Goal: Complete application form: Complete application form

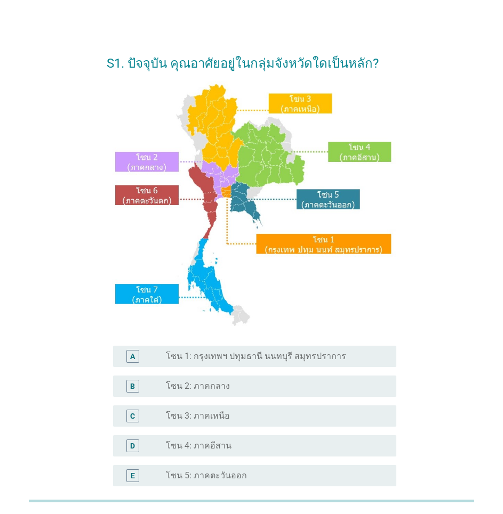
click at [231, 442] on div "radio_button_unchecked โซน 4: ภาคอีสาน" at bounding box center [272, 446] width 213 height 11
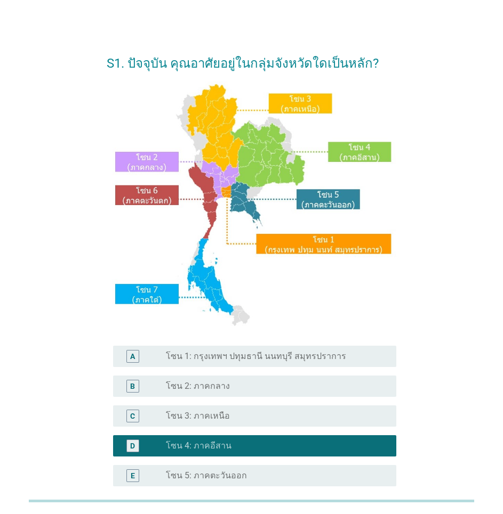
scroll to position [107, 0]
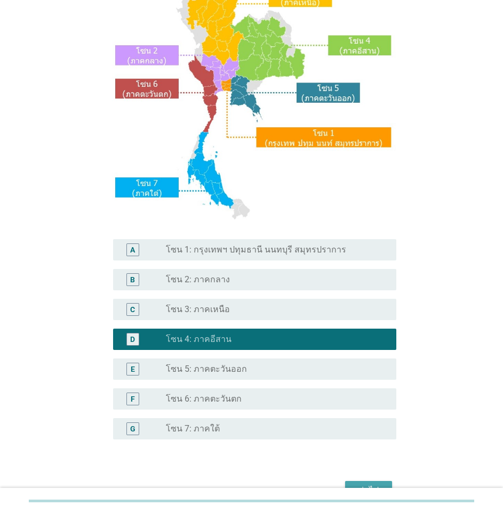
click at [365, 481] on button "ต่อไป" at bounding box center [368, 490] width 47 height 19
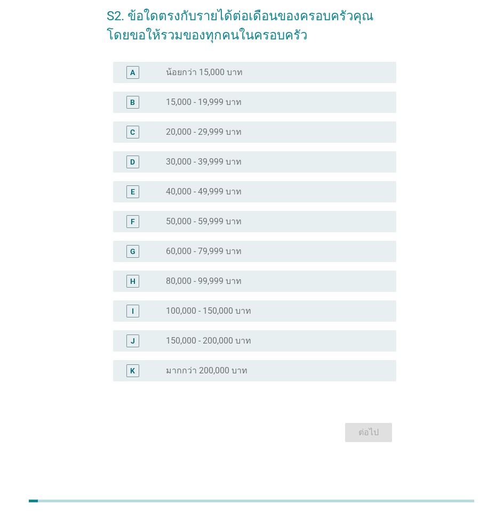
scroll to position [0, 0]
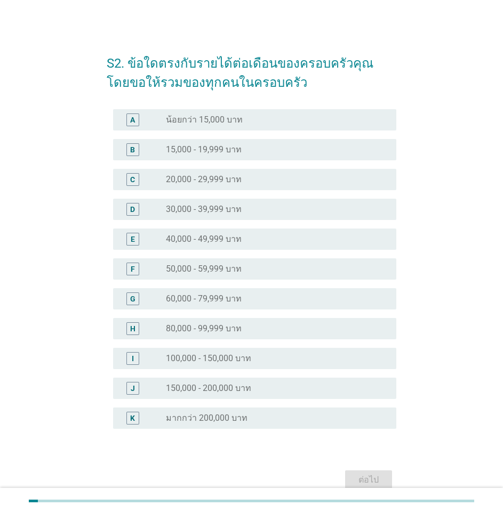
click at [231, 180] on label "20,000 - 29,999 บาท" at bounding box center [204, 179] width 76 height 11
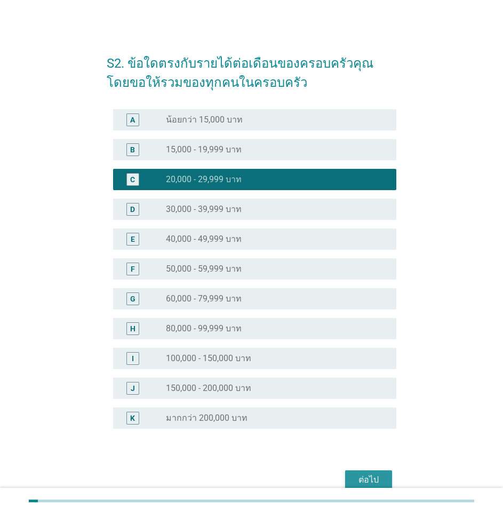
click at [364, 476] on div "ต่อไป" at bounding box center [368, 480] width 30 height 13
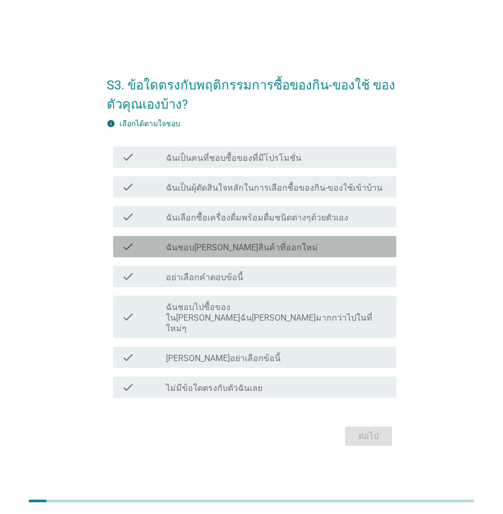
click at [231, 253] on label "ฉันชอบ[PERSON_NAME]สินค้าที่ออกใหม่" at bounding box center [242, 248] width 152 height 11
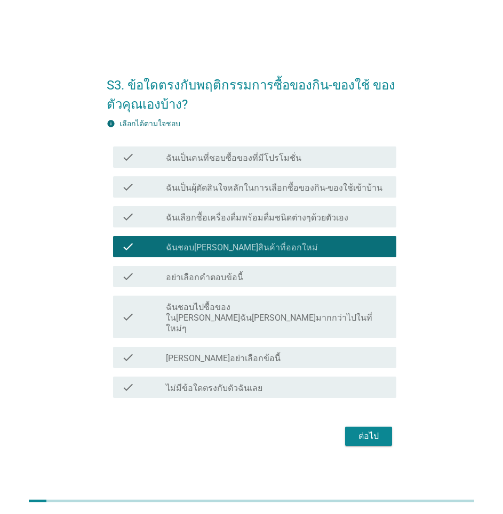
click at [362, 430] on div "ต่อไป" at bounding box center [368, 436] width 30 height 13
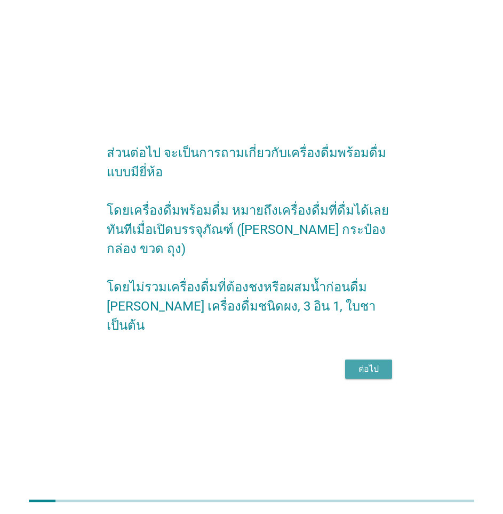
click at [374, 360] on button "ต่อไป" at bounding box center [368, 369] width 47 height 19
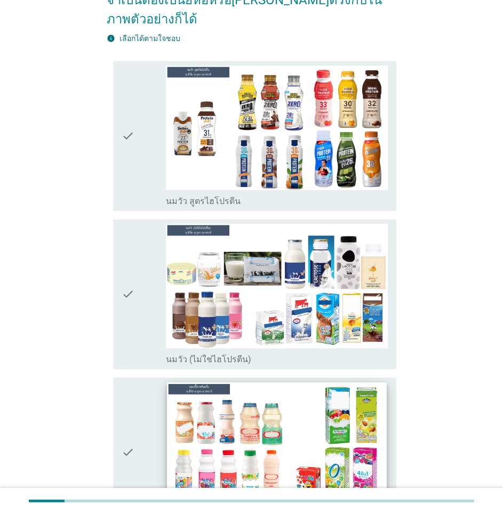
scroll to position [213, 0]
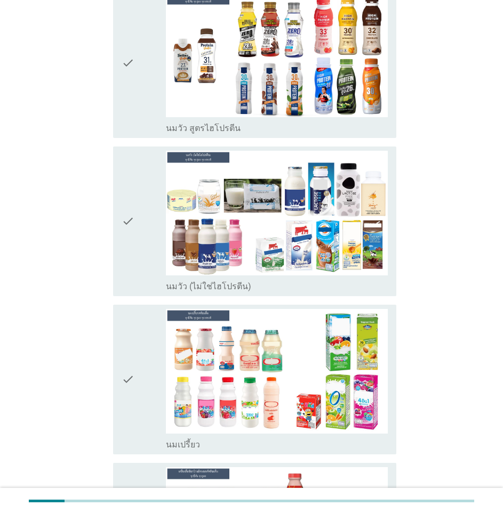
click at [150, 222] on div "check" at bounding box center [144, 221] width 44 height 141
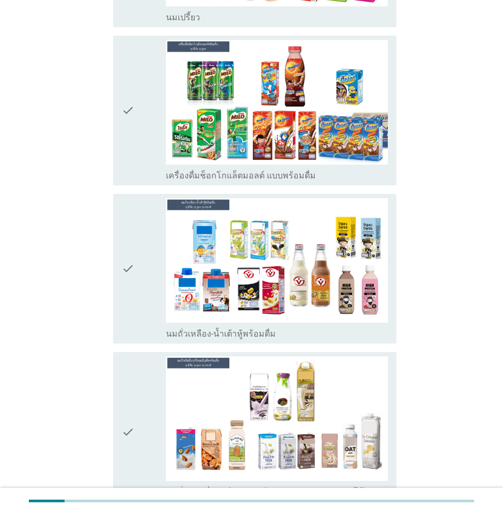
scroll to position [746, 0]
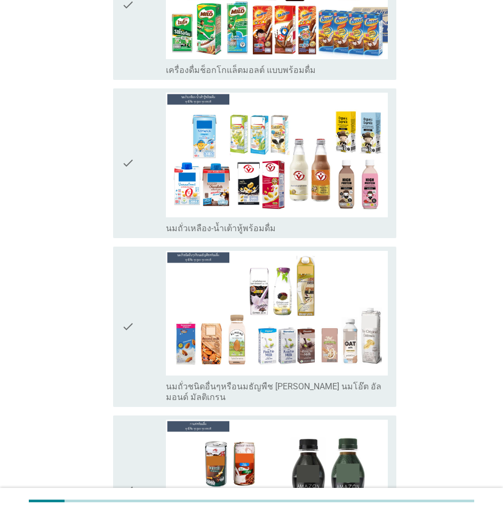
click at [124, 332] on icon "check" at bounding box center [128, 327] width 13 height 152
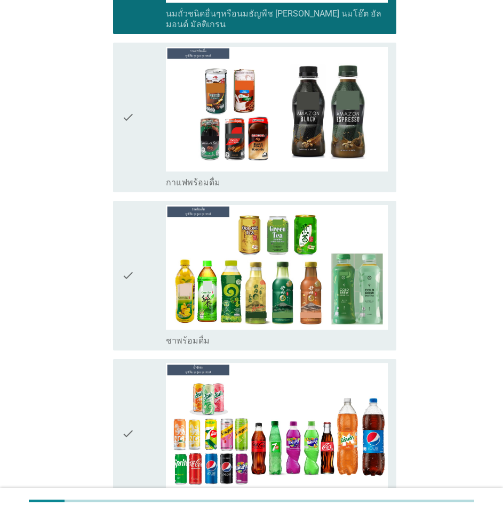
click at [135, 276] on div "check" at bounding box center [144, 275] width 44 height 141
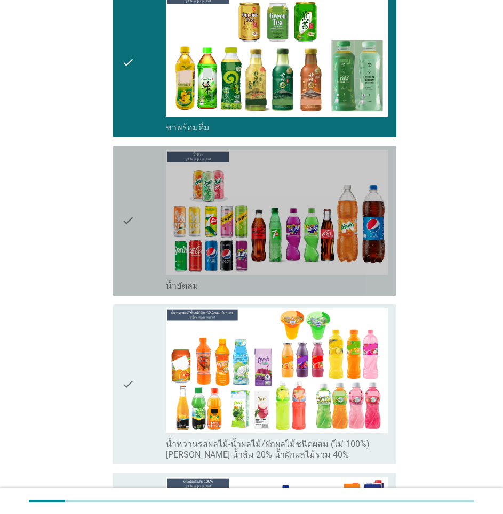
click at [133, 249] on icon "check" at bounding box center [128, 220] width 13 height 141
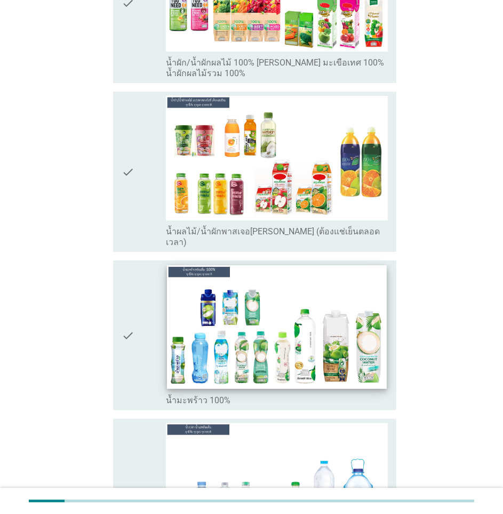
scroll to position [2132, 0]
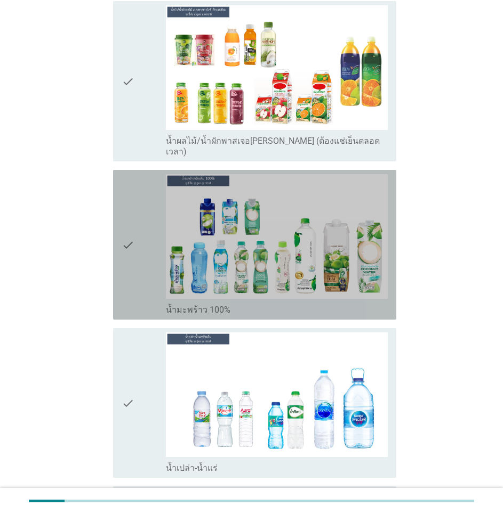
click at [146, 249] on div "check" at bounding box center [144, 244] width 44 height 141
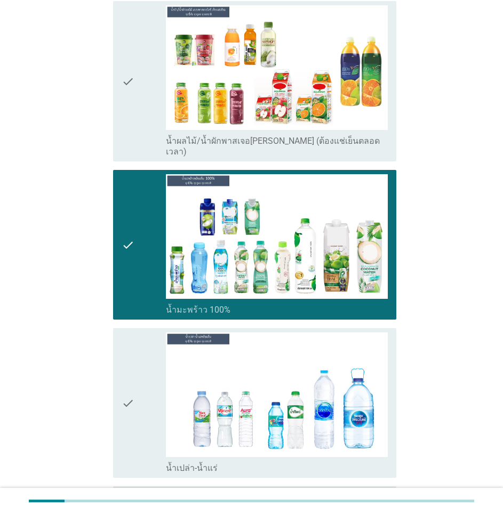
click at [159, 345] on div "check" at bounding box center [144, 403] width 44 height 141
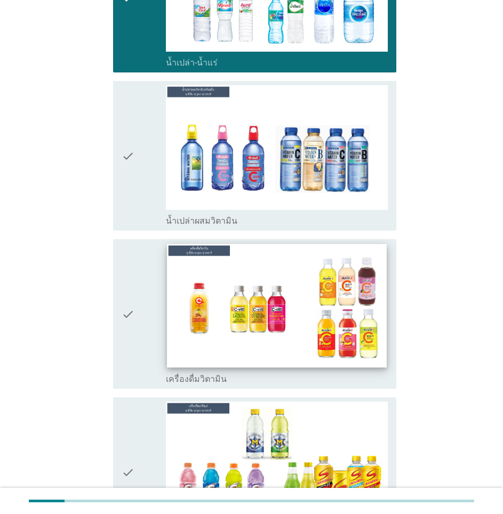
scroll to position [2612, 0]
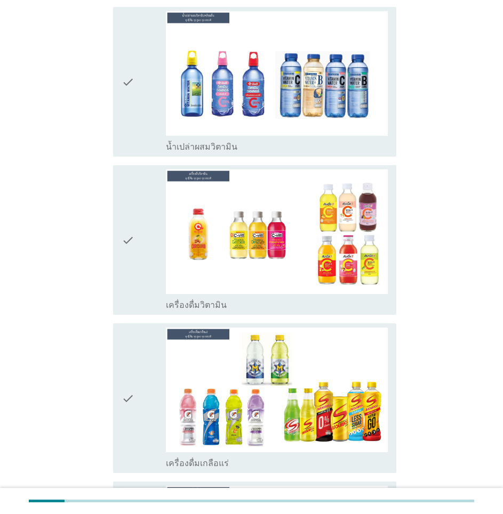
click at [124, 252] on icon "check" at bounding box center [128, 240] width 13 height 141
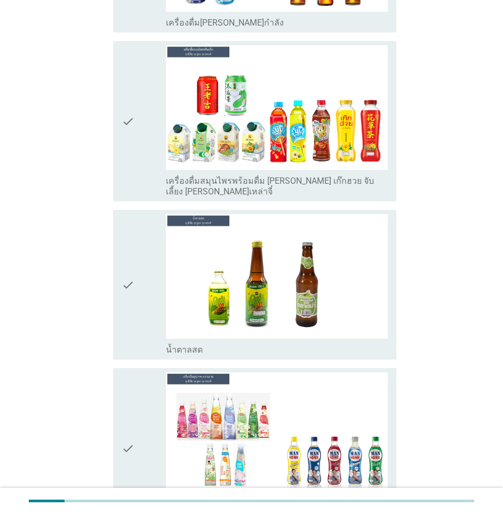
scroll to position [3412, 0]
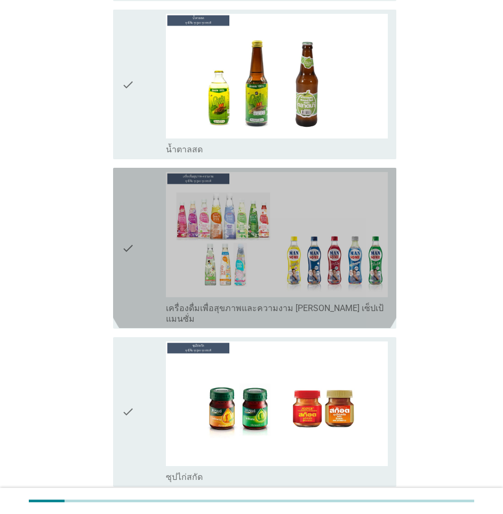
click at [123, 211] on icon "check" at bounding box center [128, 248] width 13 height 152
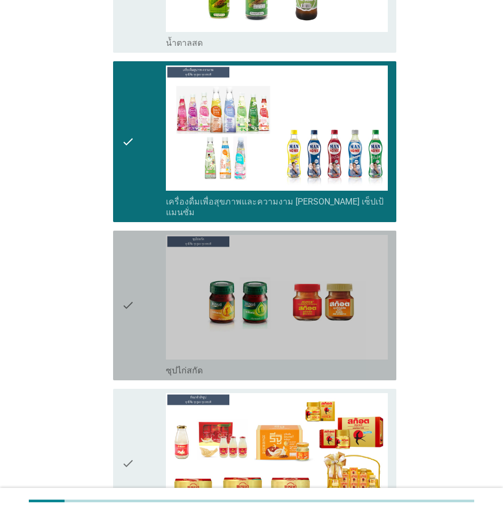
click at [146, 289] on div "check" at bounding box center [144, 305] width 44 height 141
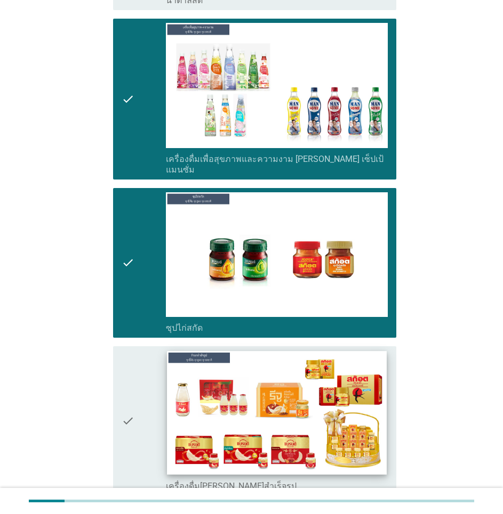
scroll to position [3620, 0]
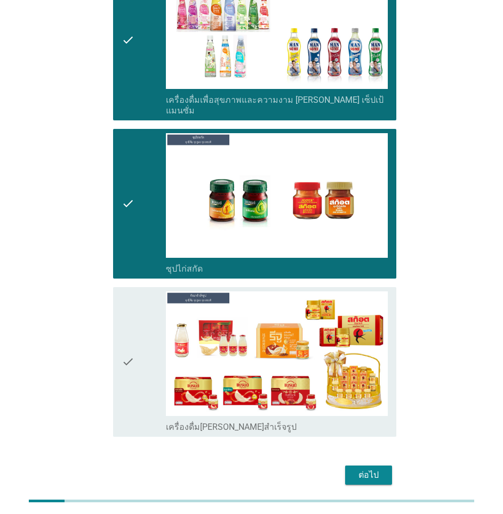
click at [372, 469] on div "ต่อไป" at bounding box center [368, 475] width 30 height 13
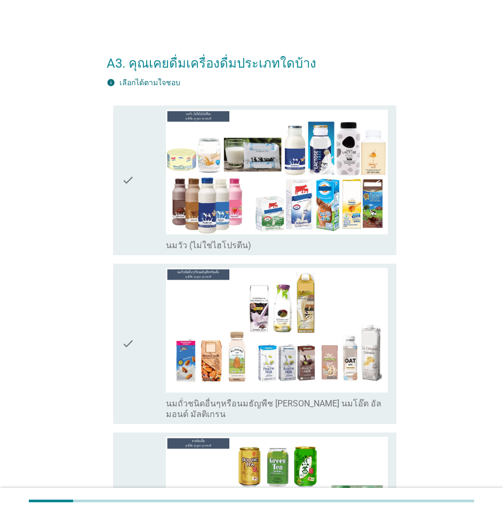
click at [148, 196] on div "check" at bounding box center [144, 180] width 44 height 141
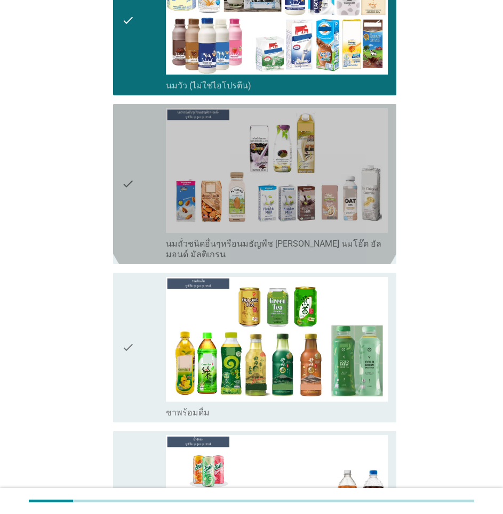
click at [163, 198] on div "check" at bounding box center [144, 184] width 44 height 152
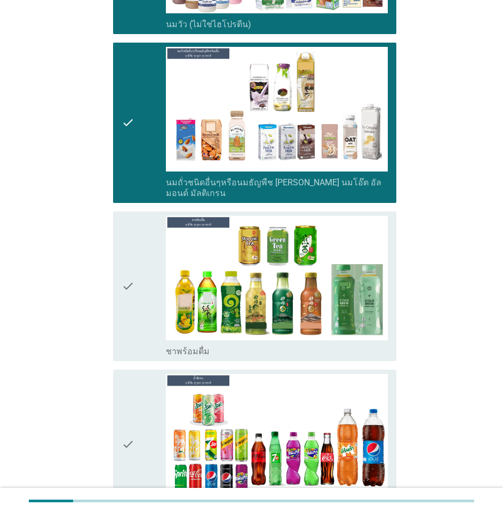
scroll to position [320, 0]
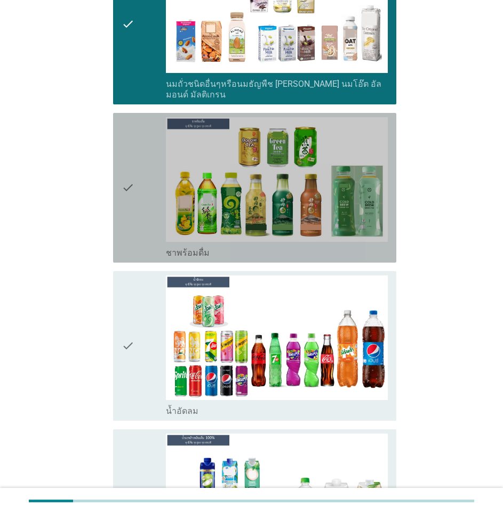
click at [154, 221] on div "check" at bounding box center [144, 187] width 44 height 141
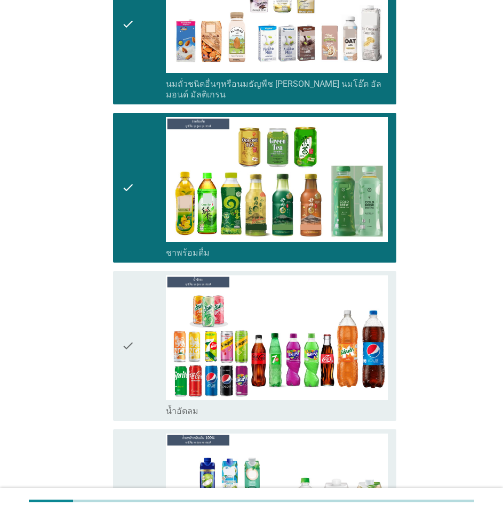
click at [156, 320] on div "check" at bounding box center [144, 346] width 44 height 141
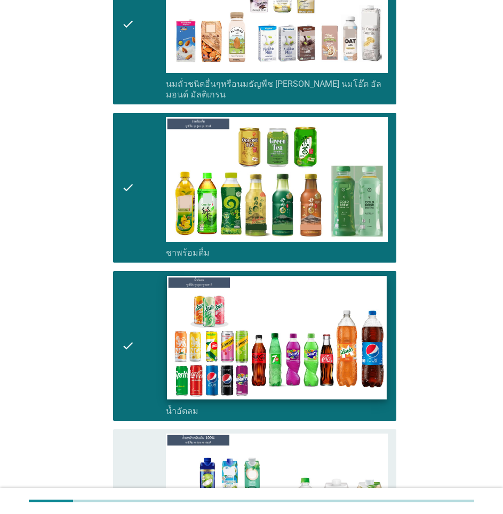
scroll to position [640, 0]
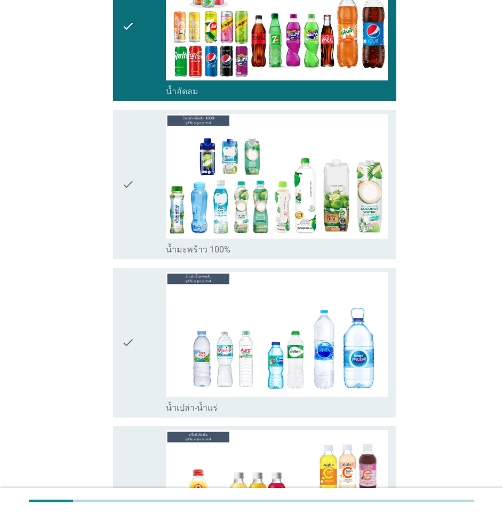
click at [134, 280] on icon "check" at bounding box center [128, 342] width 13 height 141
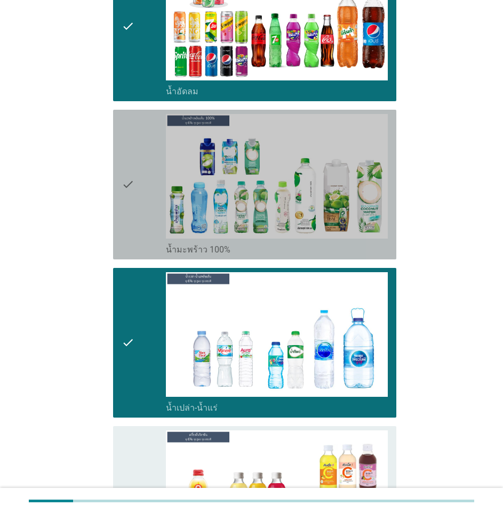
click at [142, 197] on div "check" at bounding box center [144, 184] width 44 height 141
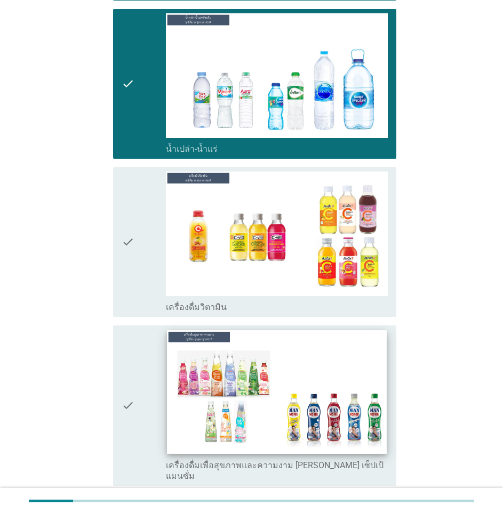
scroll to position [960, 0]
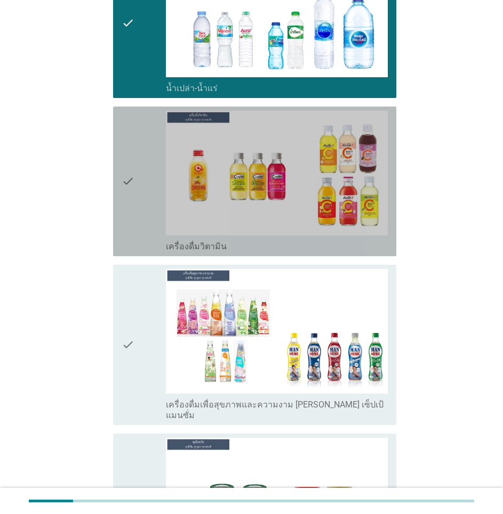
click at [147, 211] on div "check" at bounding box center [144, 181] width 44 height 141
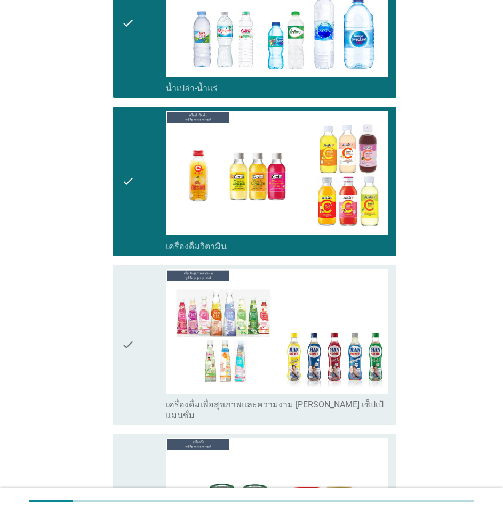
click at [151, 315] on div "check" at bounding box center [144, 345] width 44 height 152
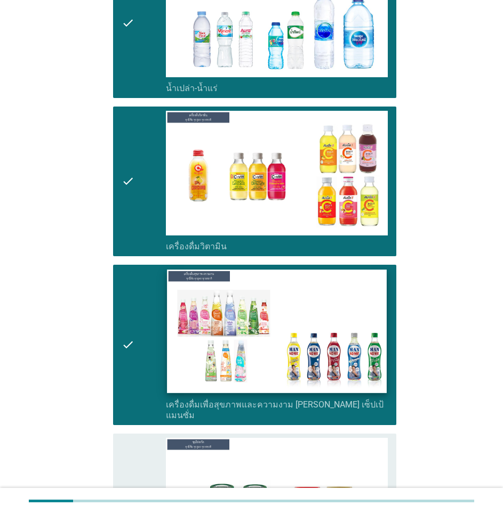
scroll to position [1127, 0]
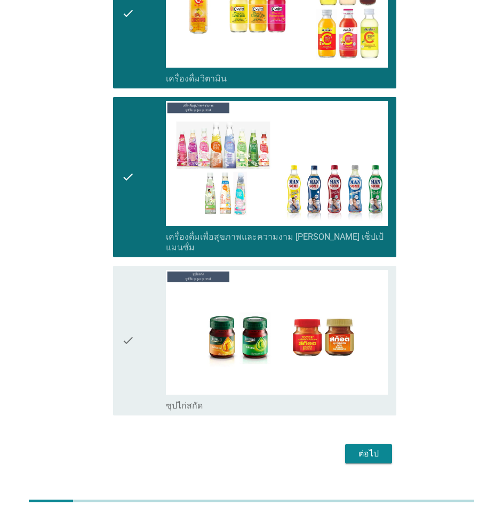
click at [159, 313] on div "check" at bounding box center [144, 340] width 44 height 141
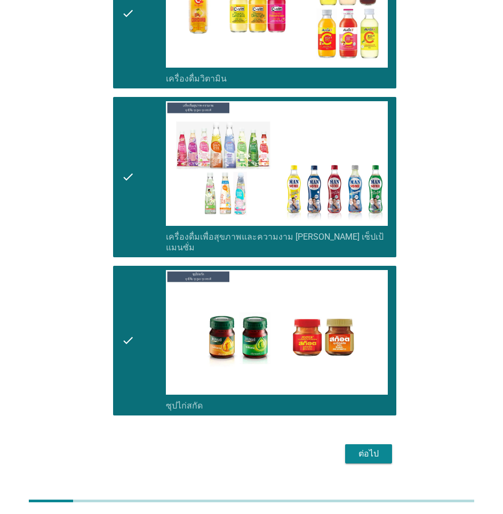
click at [378, 448] on div "ต่อไป" at bounding box center [368, 454] width 30 height 13
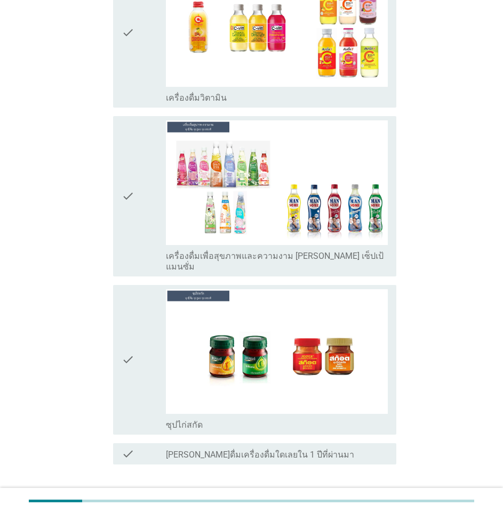
scroll to position [0, 0]
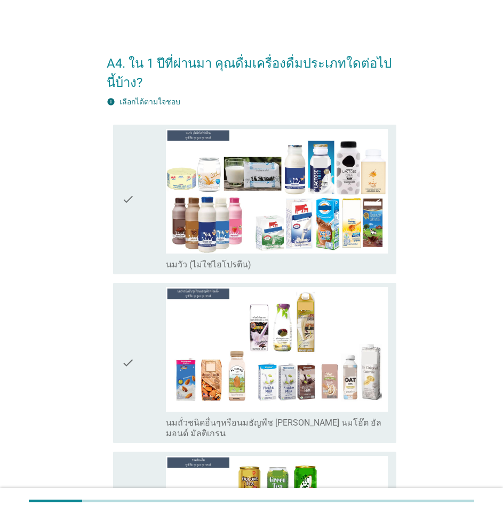
click at [150, 184] on div "check" at bounding box center [144, 199] width 44 height 141
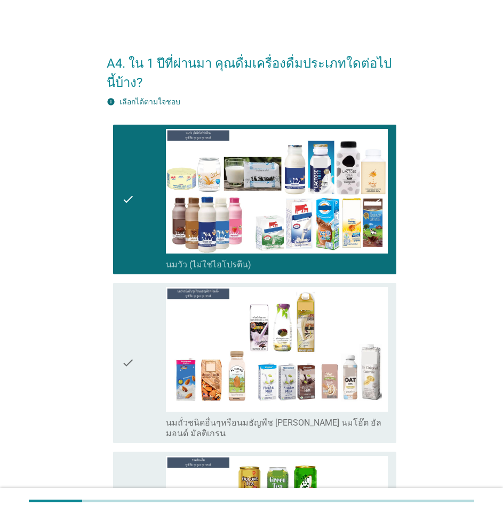
scroll to position [160, 0]
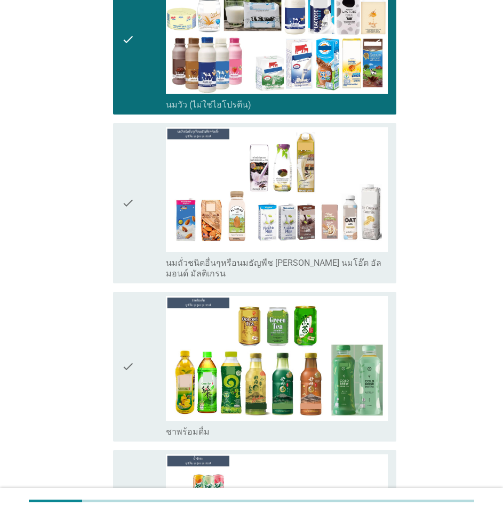
click at [144, 193] on div "check" at bounding box center [144, 203] width 44 height 152
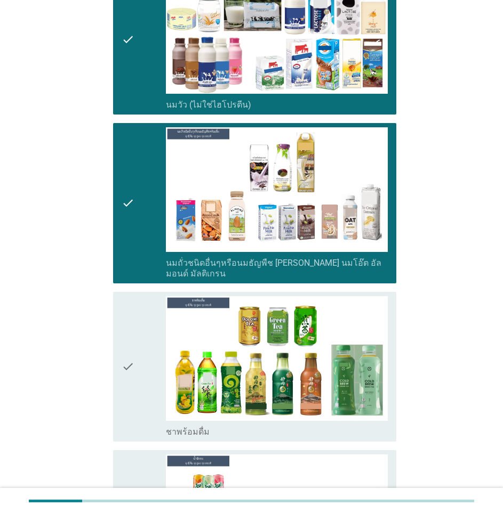
click at [139, 333] on div "check" at bounding box center [144, 366] width 44 height 141
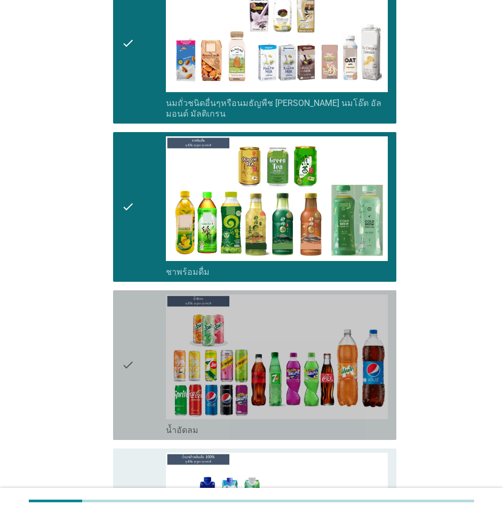
click at [149, 329] on div "check" at bounding box center [144, 365] width 44 height 141
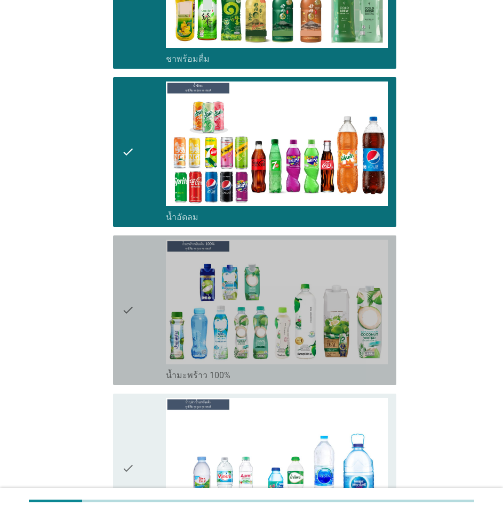
click at [147, 328] on div "check" at bounding box center [144, 310] width 44 height 141
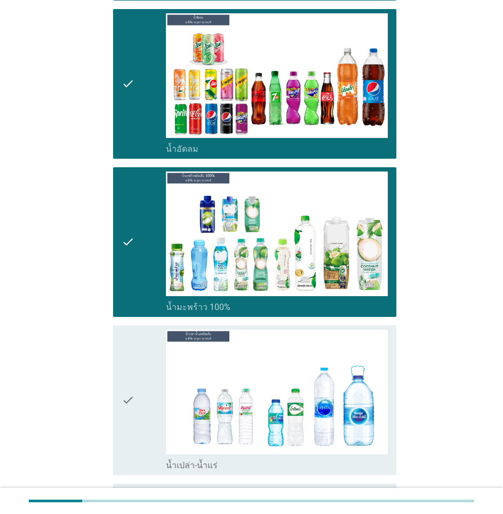
scroll to position [746, 0]
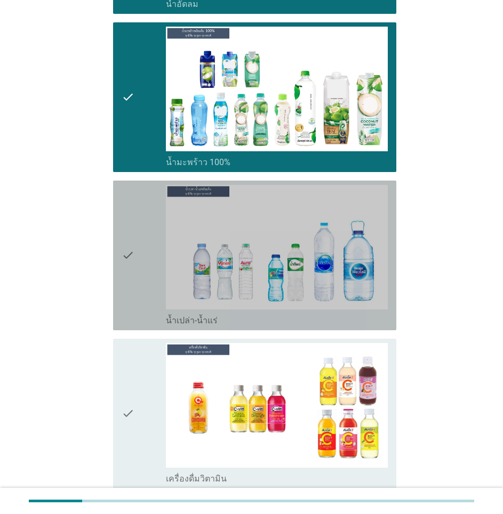
click at [141, 263] on div "check" at bounding box center [144, 255] width 44 height 141
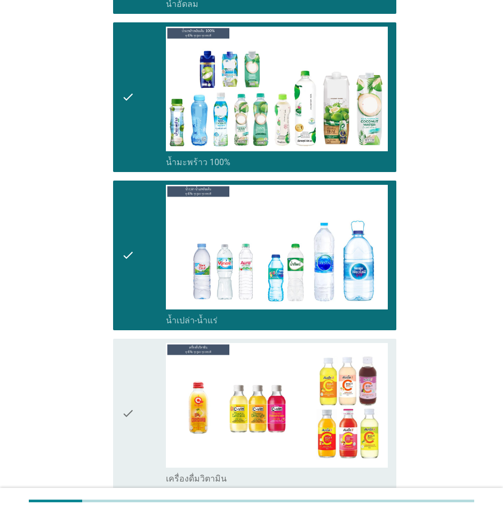
click at [150, 356] on div "check" at bounding box center [144, 413] width 44 height 141
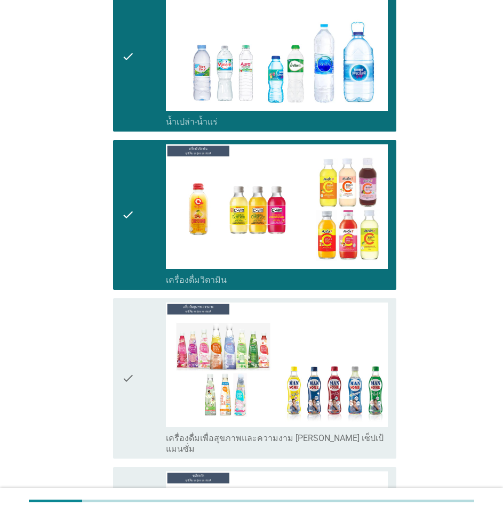
scroll to position [1013, 0]
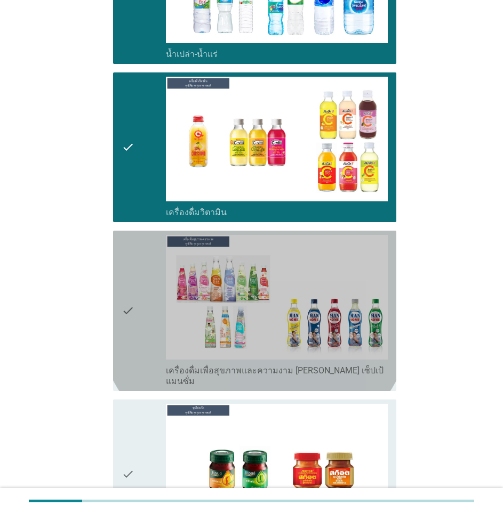
click at [137, 280] on div "check" at bounding box center [144, 311] width 44 height 152
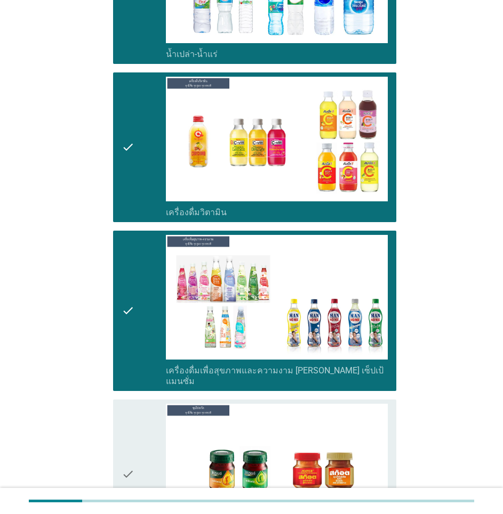
click at [136, 404] on div "check" at bounding box center [144, 474] width 44 height 141
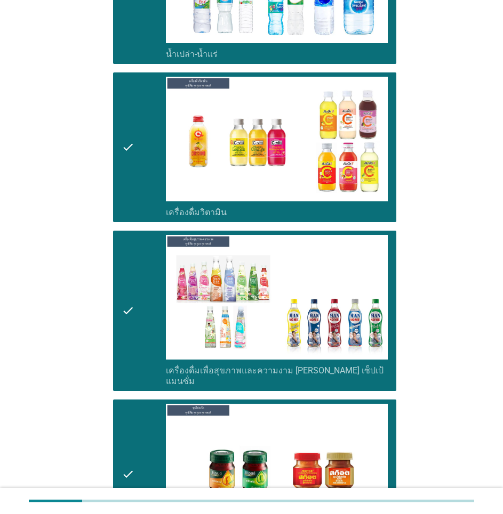
scroll to position [1177, 0]
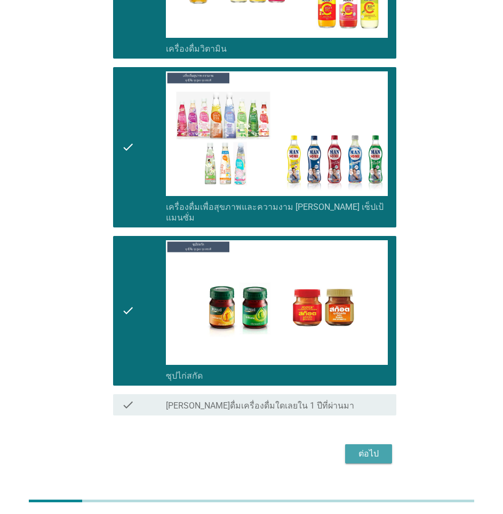
click at [384, 445] on button "ต่อไป" at bounding box center [368, 454] width 47 height 19
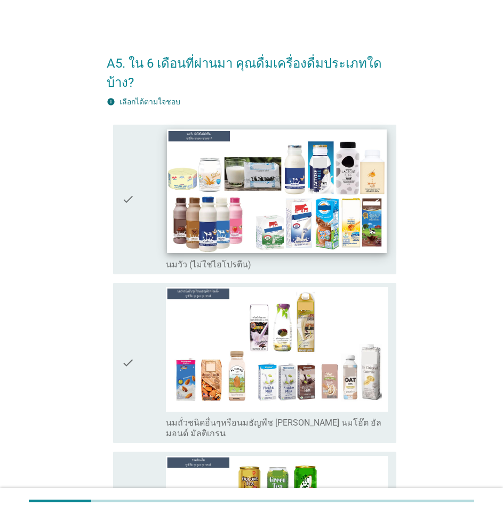
click at [168, 176] on img at bounding box center [277, 192] width 220 height 124
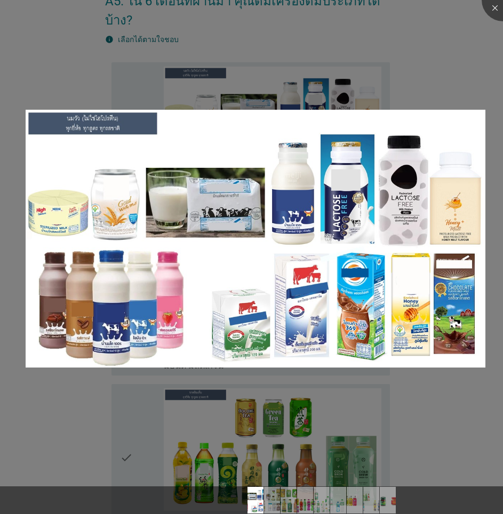
scroll to position [160, 0]
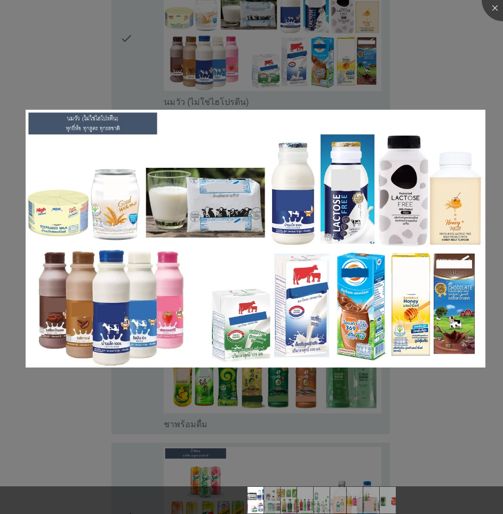
click at [485, 60] on div at bounding box center [251, 257] width 503 height 514
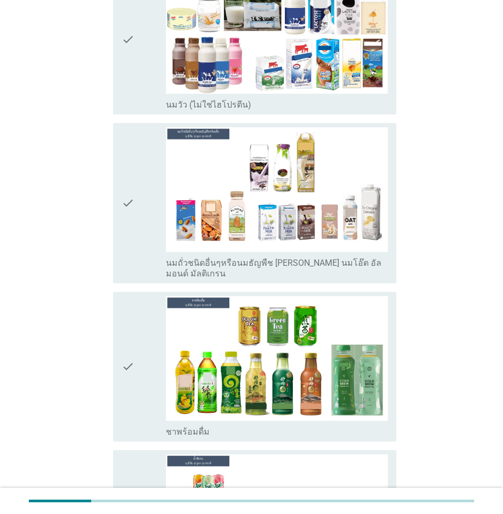
click at [134, 86] on div "check" at bounding box center [144, 39] width 44 height 141
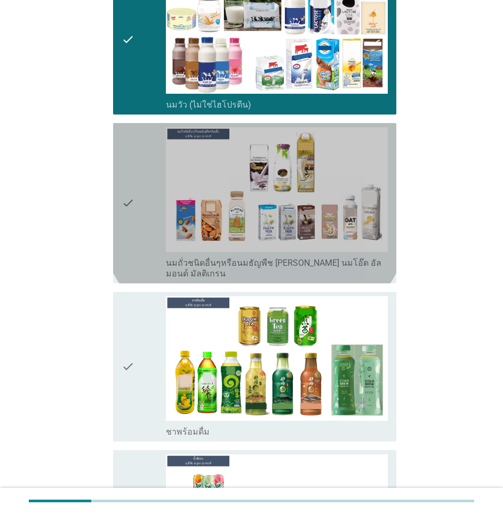
click at [134, 166] on icon "check" at bounding box center [128, 203] width 13 height 152
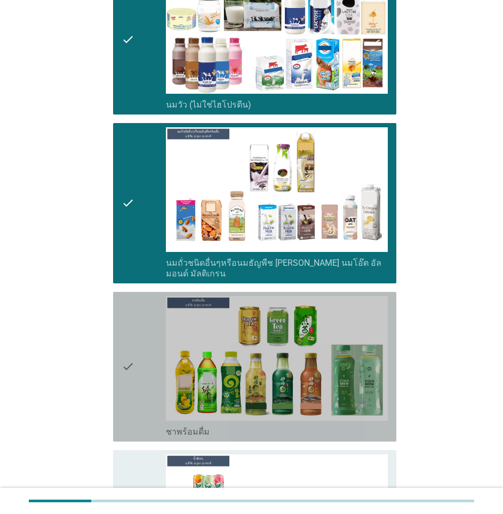
click at [137, 320] on div "check" at bounding box center [144, 366] width 44 height 141
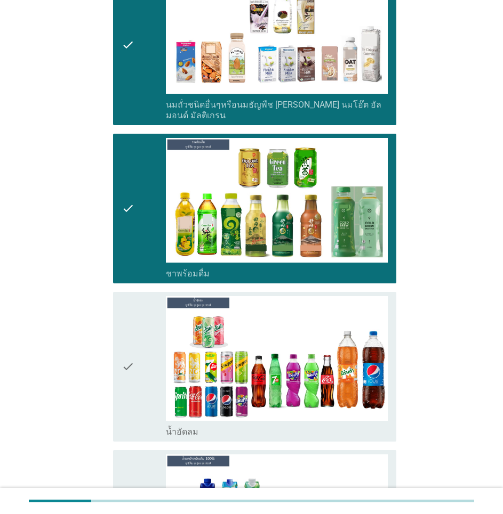
scroll to position [373, 0]
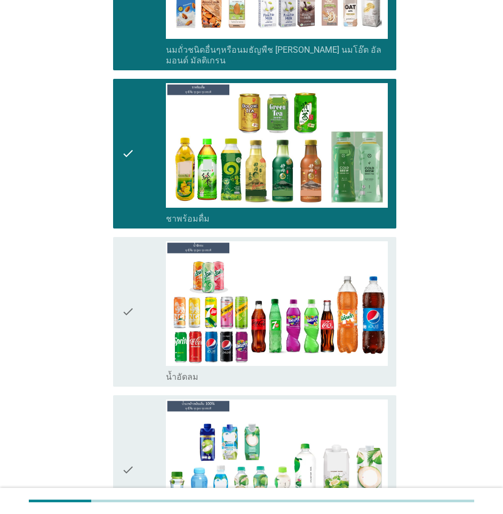
click at [141, 308] on div "check" at bounding box center [144, 311] width 44 height 141
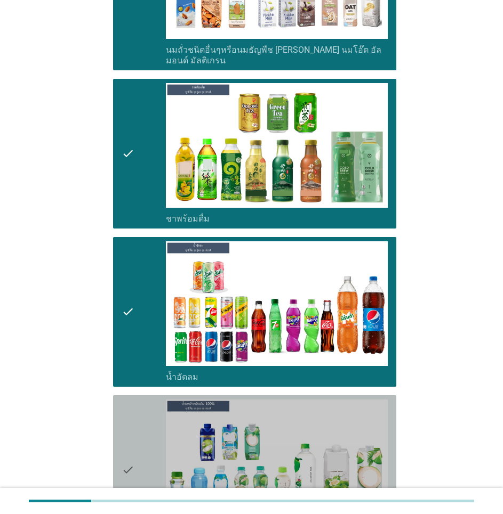
click at [142, 412] on div "check" at bounding box center [144, 470] width 44 height 141
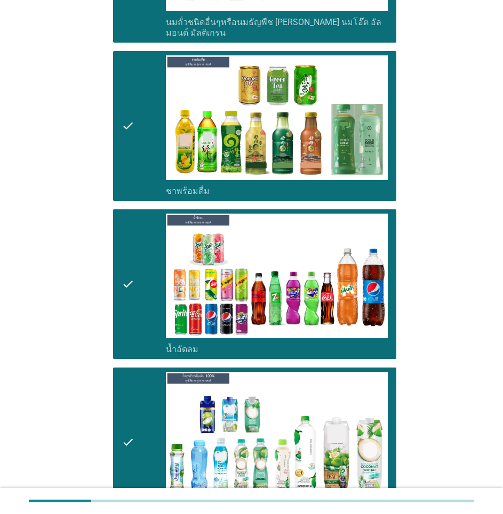
scroll to position [693, 0]
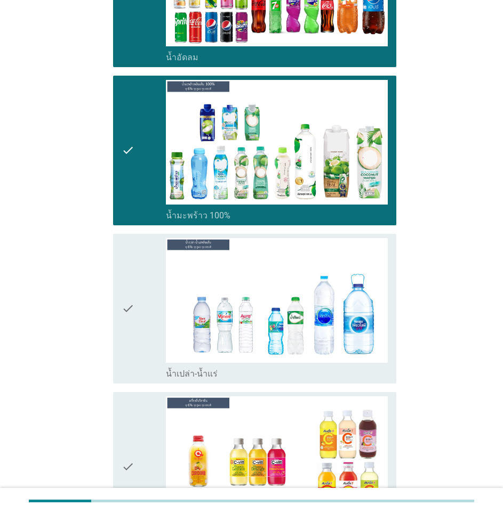
click at [110, 301] on div "check check_box_outline_blank น้ำเปล่า-น้ำแร่" at bounding box center [251, 309] width 289 height 158
click at [132, 311] on icon "check" at bounding box center [128, 308] width 13 height 141
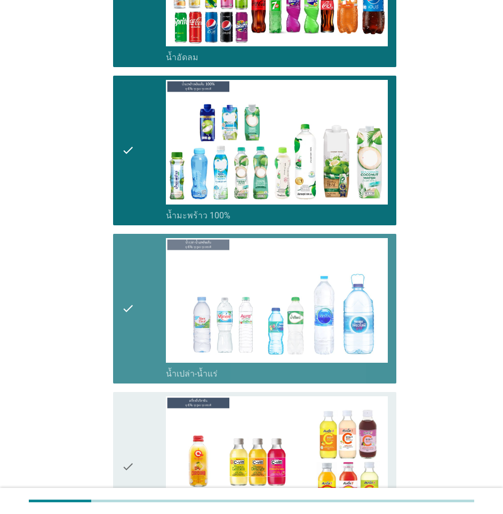
click at [131, 401] on icon "check" at bounding box center [128, 467] width 13 height 141
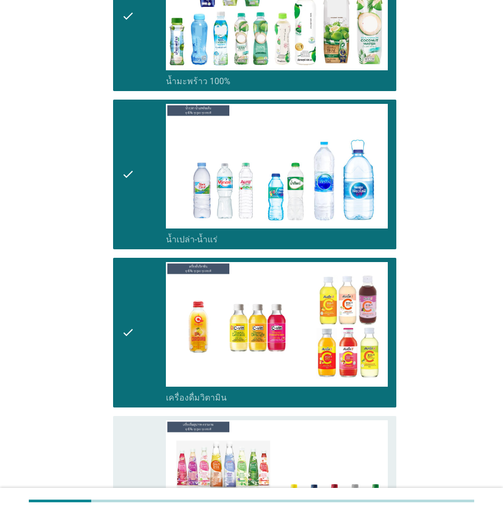
scroll to position [1013, 0]
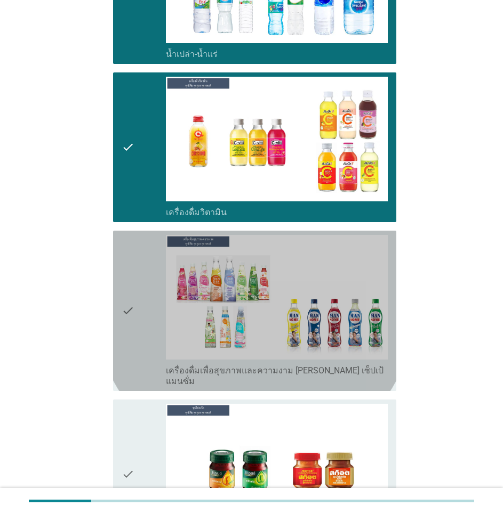
click at [147, 304] on div "check" at bounding box center [144, 311] width 44 height 152
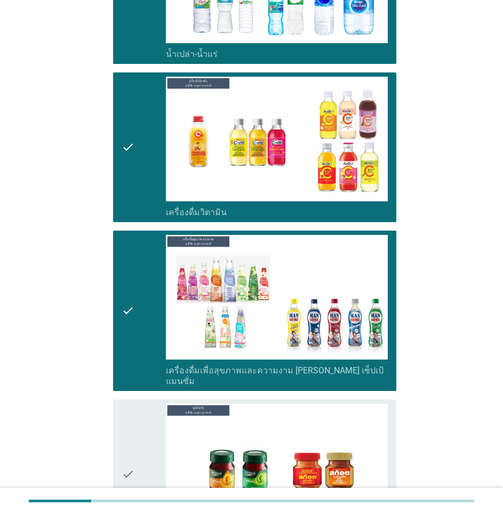
click at [144, 404] on div "check" at bounding box center [144, 474] width 44 height 141
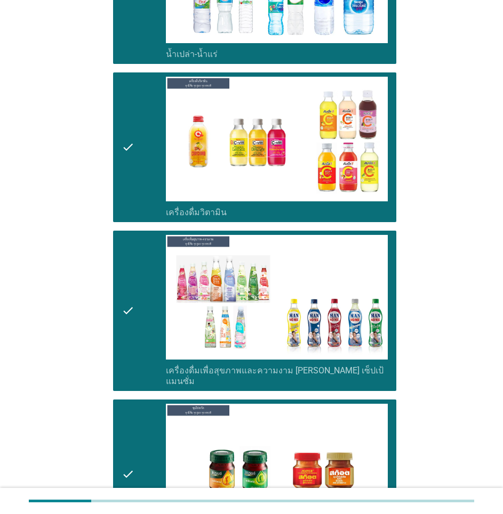
scroll to position [1157, 0]
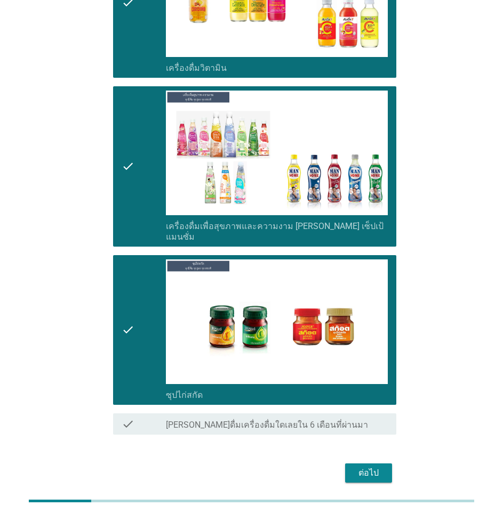
click at [366, 467] on div "ต่อไป" at bounding box center [368, 473] width 30 height 13
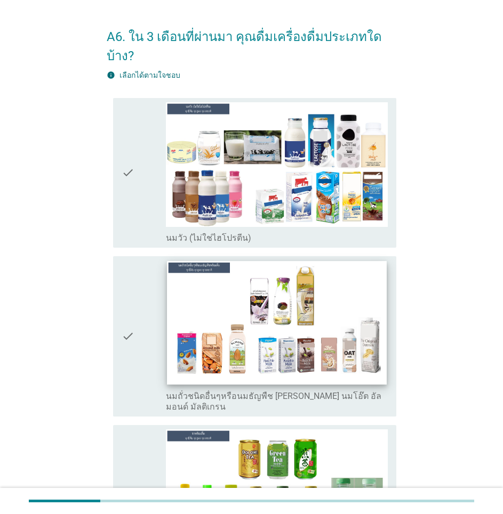
scroll to position [53, 0]
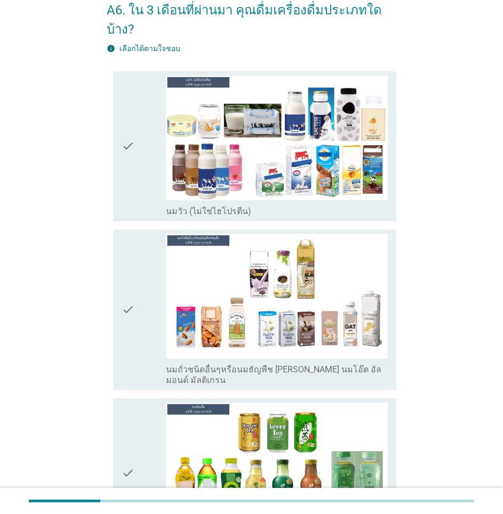
drag, startPoint x: 135, startPoint y: 127, endPoint x: 137, endPoint y: 174, distance: 47.5
click at [135, 127] on div "check" at bounding box center [144, 146] width 44 height 141
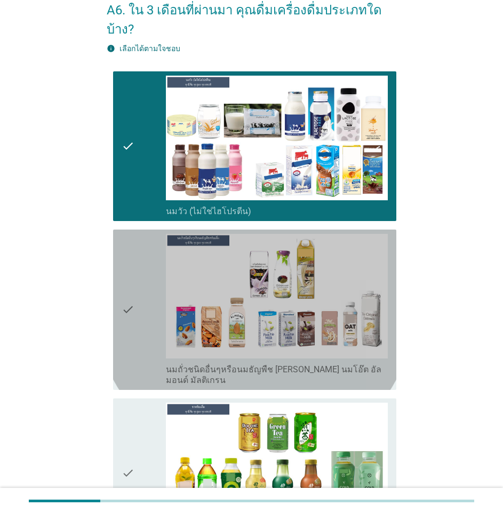
click at [132, 253] on icon "check" at bounding box center [128, 310] width 13 height 152
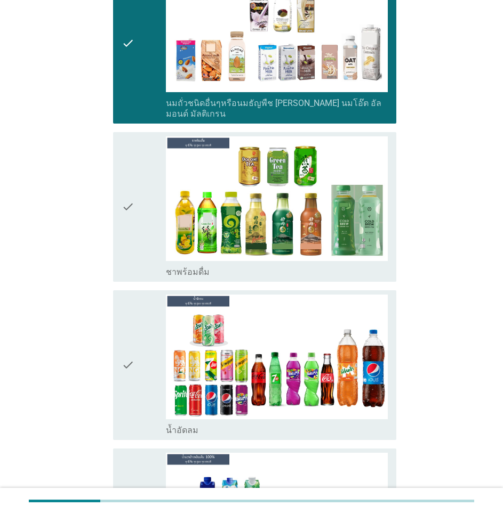
click at [127, 202] on icon "check" at bounding box center [128, 206] width 13 height 141
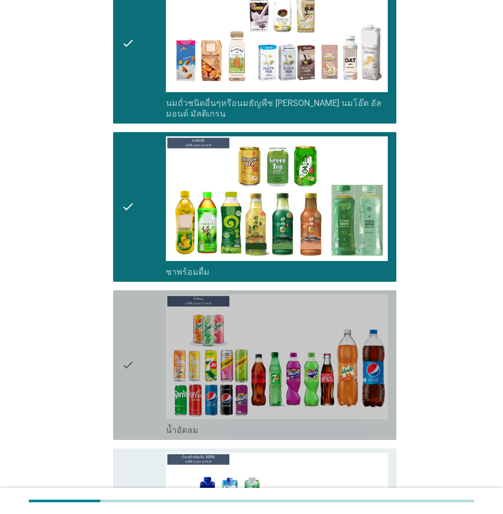
click at [119, 310] on div "check check_box_outline_blank น้ำอัดลม" at bounding box center [254, 366] width 283 height 150
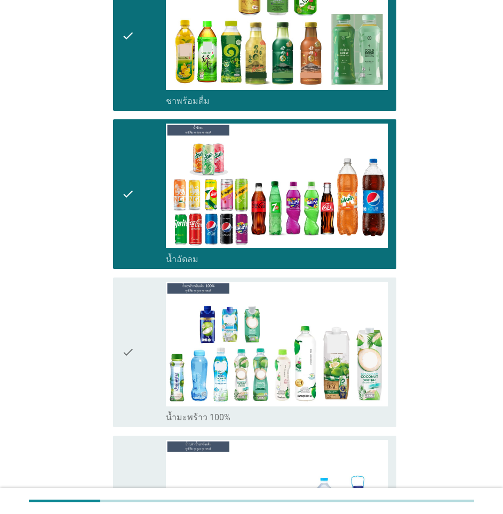
scroll to position [586, 0]
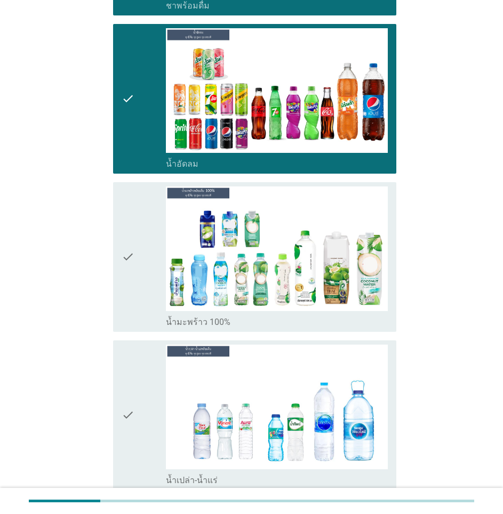
click at [123, 251] on icon "check" at bounding box center [128, 257] width 13 height 141
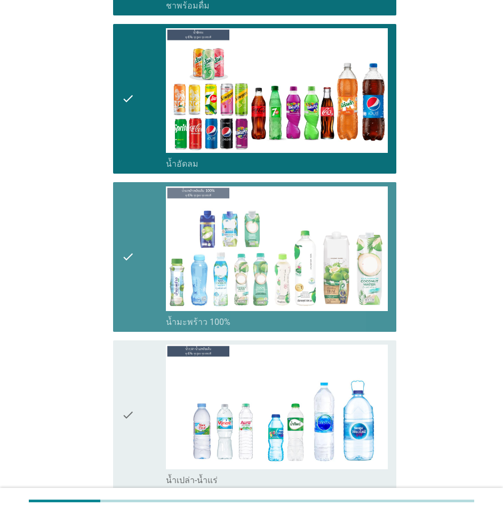
click at [130, 351] on icon "check" at bounding box center [128, 415] width 13 height 141
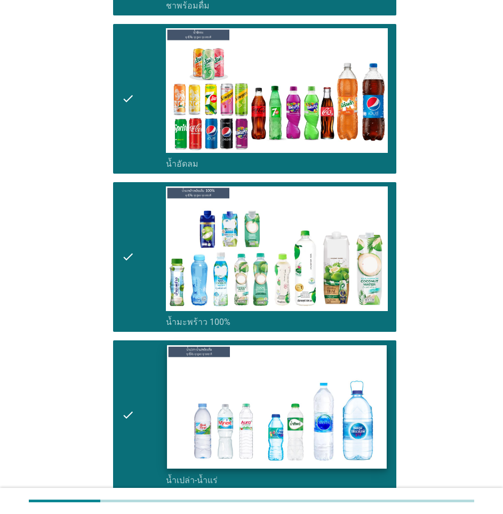
scroll to position [906, 0]
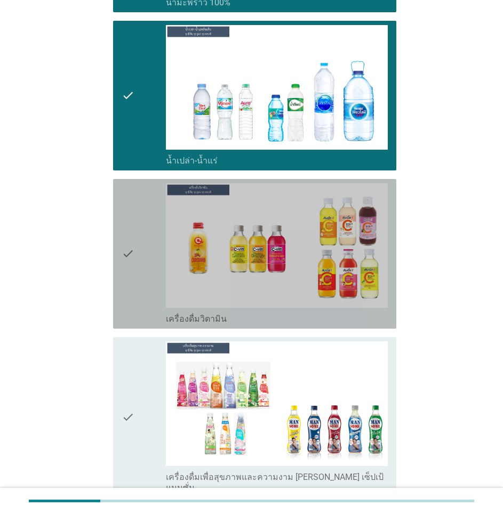
click at [137, 253] on div "check" at bounding box center [144, 253] width 44 height 141
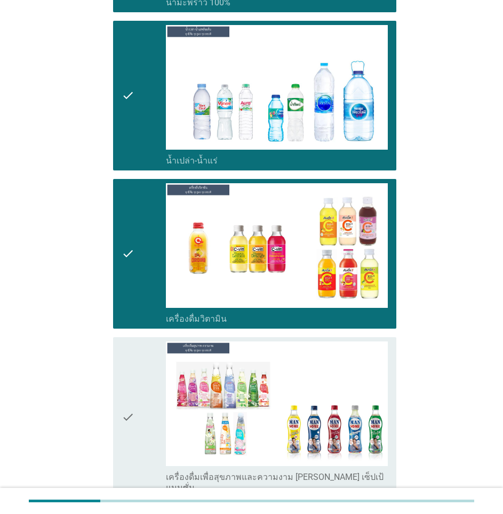
click at [138, 342] on div "check" at bounding box center [144, 418] width 44 height 152
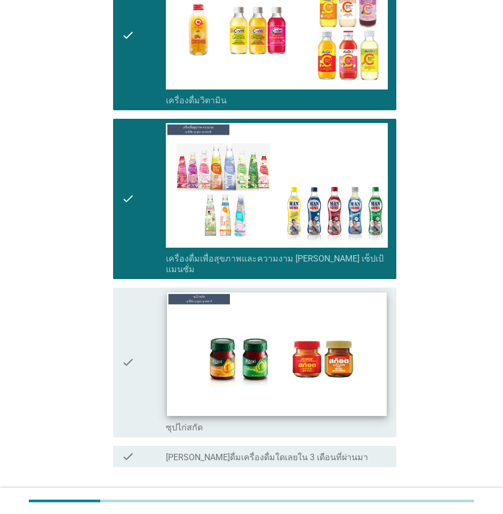
scroll to position [1157, 0]
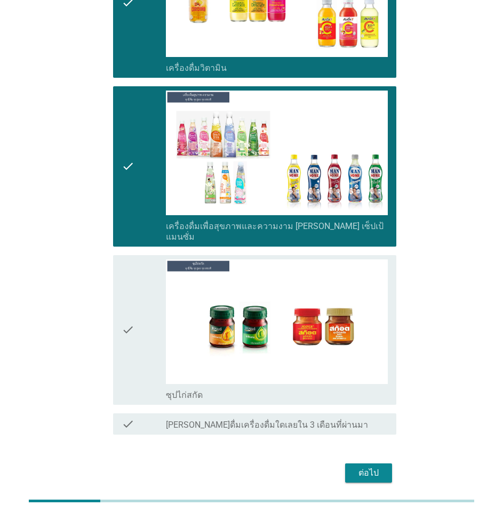
click at [159, 295] on div "check" at bounding box center [144, 330] width 44 height 141
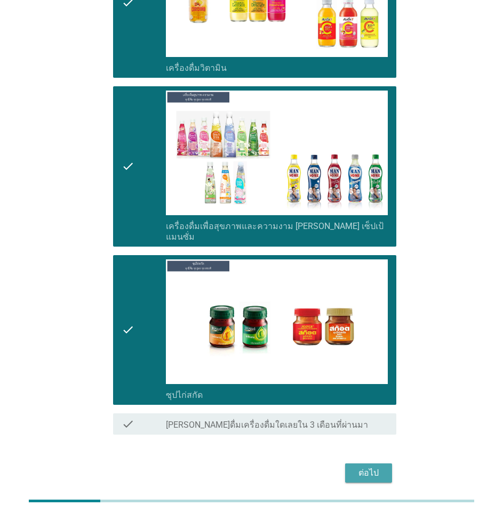
click at [376, 467] on div "ต่อไป" at bounding box center [368, 473] width 30 height 13
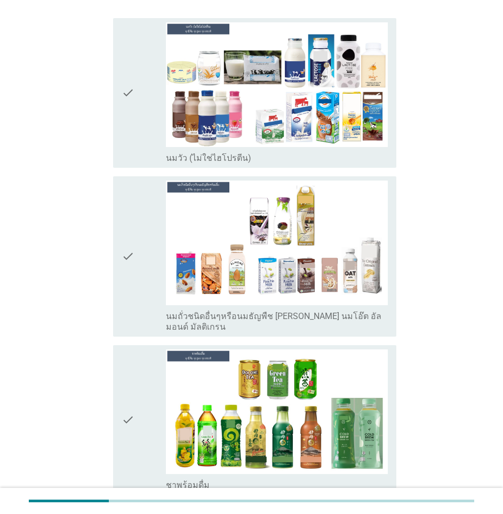
click at [133, 110] on icon "check" at bounding box center [128, 92] width 13 height 141
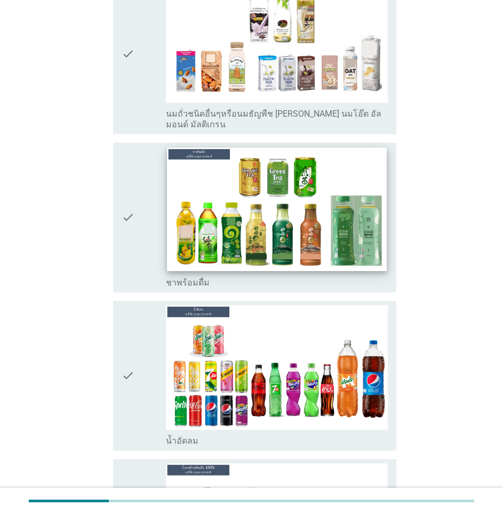
scroll to position [373, 0]
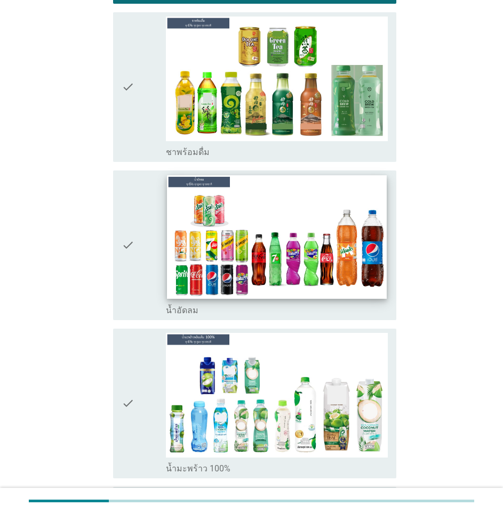
scroll to position [533, 0]
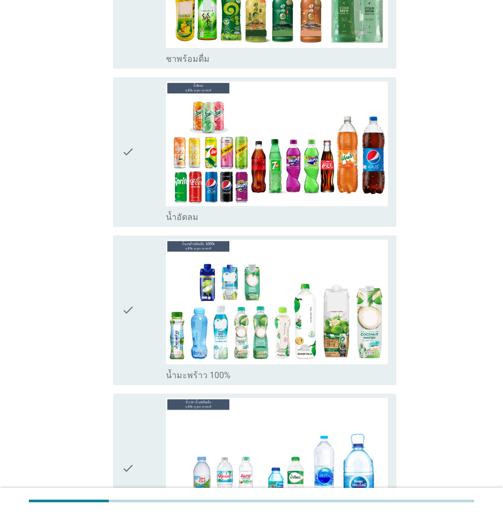
click at [112, 146] on div "check check_box_outline_blank น้ำอัดลม" at bounding box center [251, 152] width 289 height 158
click at [151, 164] on div "check" at bounding box center [144, 152] width 44 height 141
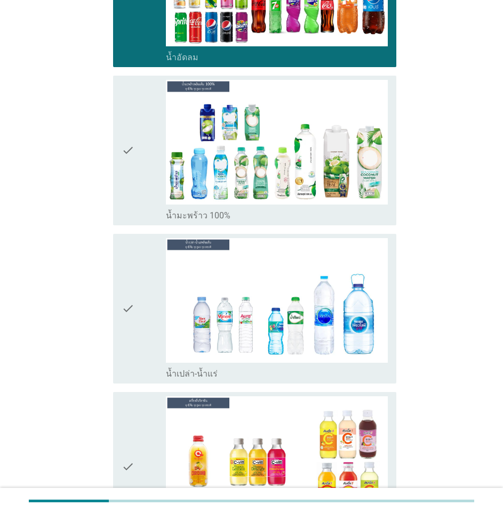
click at [157, 304] on div "check" at bounding box center [144, 308] width 44 height 141
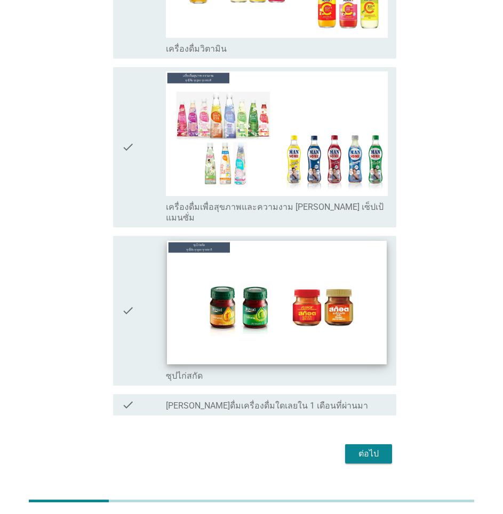
click at [289, 323] on img at bounding box center [277, 303] width 220 height 124
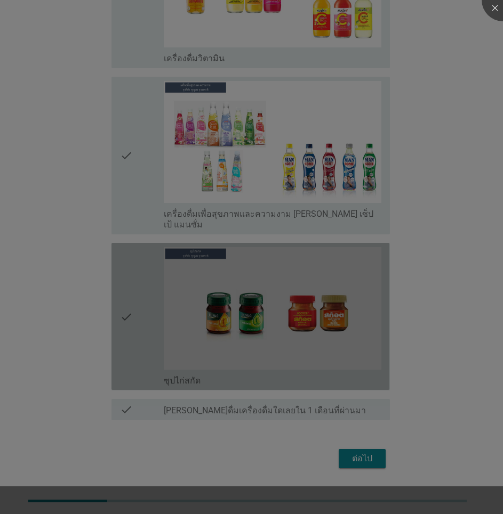
scroll to position [1128, 0]
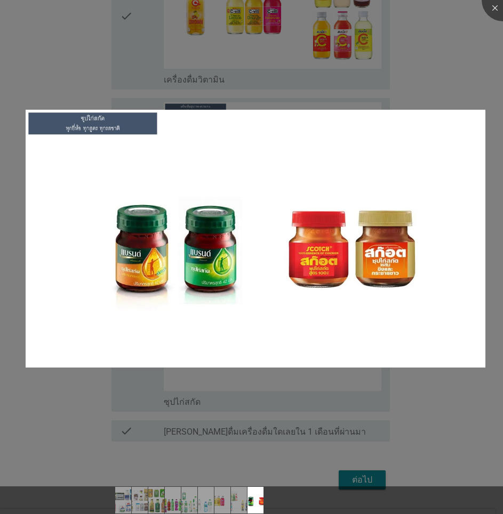
click at [376, 427] on div at bounding box center [251, 257] width 503 height 514
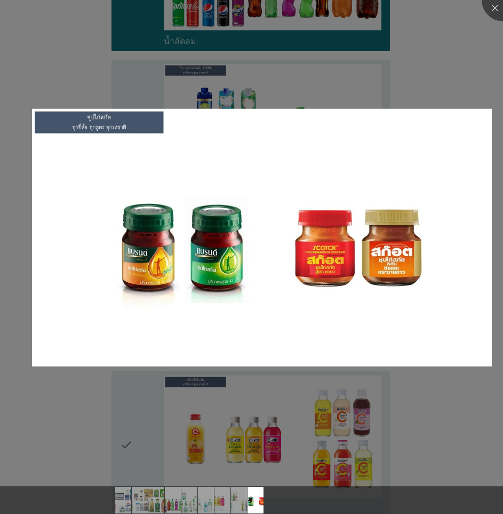
scroll to position [678, 0]
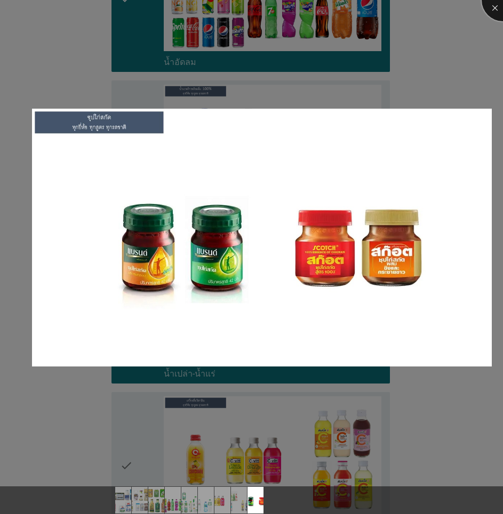
click at [492, 10] on div at bounding box center [502, 0] width 43 height 43
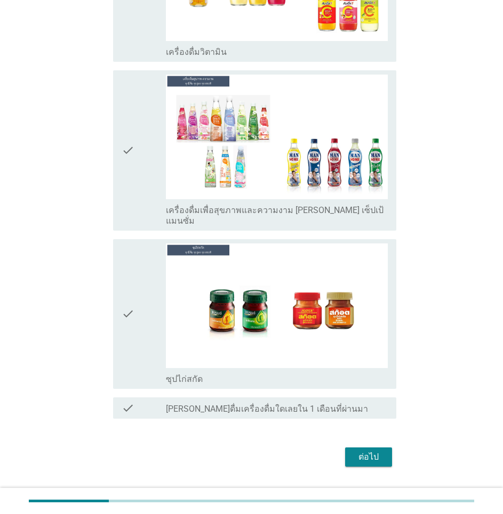
scroll to position [1177, 0]
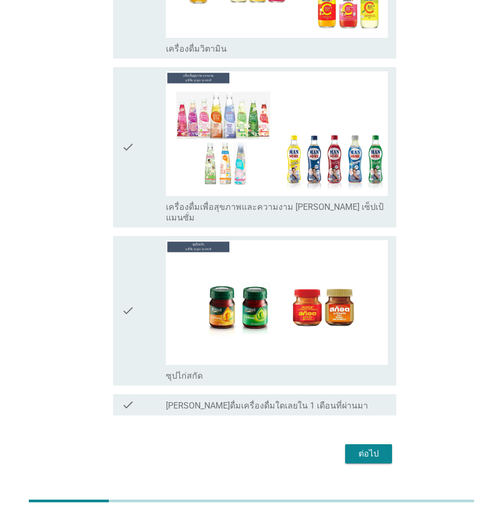
click at [145, 269] on div "check" at bounding box center [144, 310] width 44 height 141
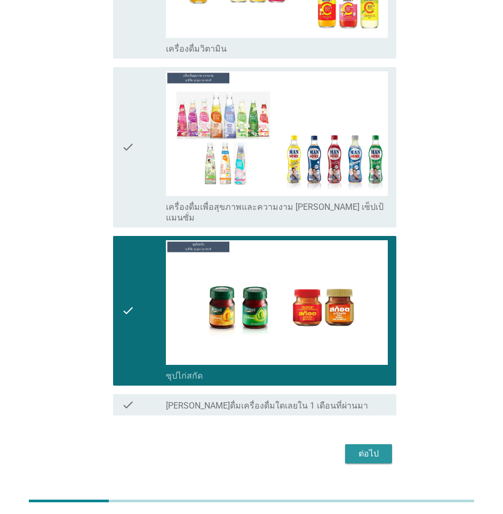
click at [368, 448] on div "ต่อไป" at bounding box center [368, 454] width 30 height 13
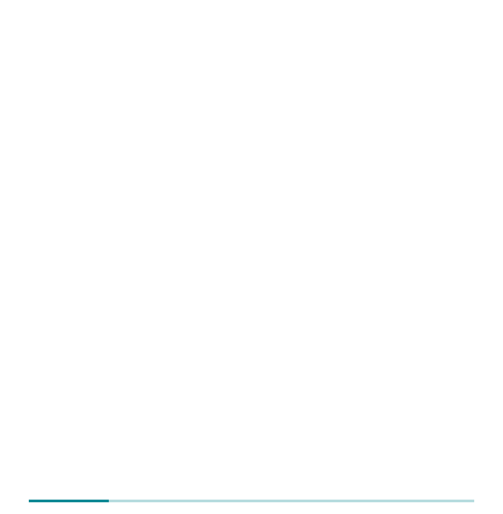
scroll to position [0, 0]
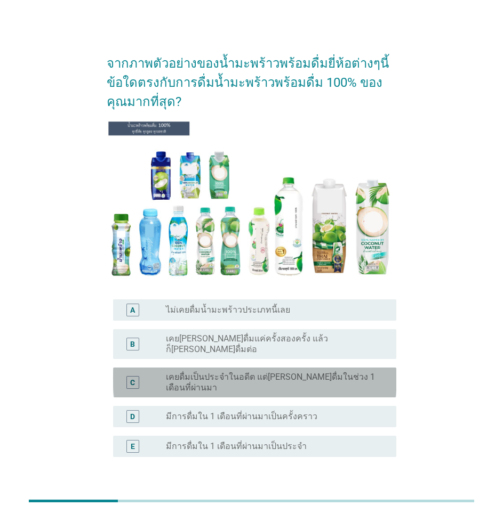
click at [225, 378] on div "C radio_button_unchecked เคยดื่มเป็นประจำในอดีต แต่[PERSON_NAME]ดื่มในช่วง 1 เด…" at bounding box center [254, 383] width 283 height 30
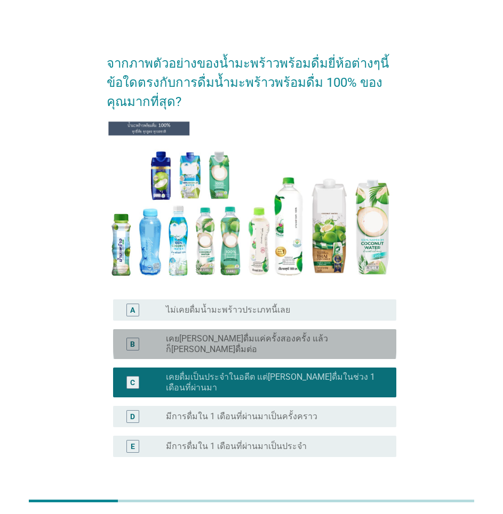
click at [206, 344] on label "เคย[PERSON_NAME]ดื่มแค่ครั้งสองครั้ง แล้วก็[PERSON_NAME]ดื่มต่อ" at bounding box center [272, 344] width 213 height 21
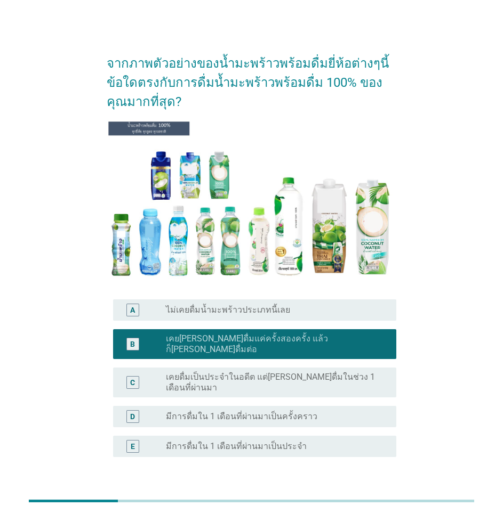
click at [361, 499] on button "ต่อไป" at bounding box center [368, 508] width 47 height 19
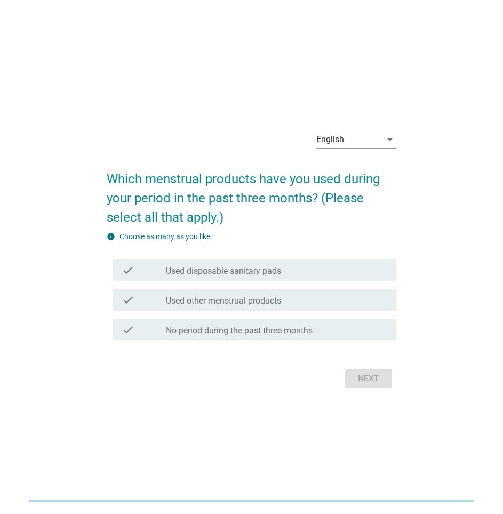
click at [240, 271] on label "Used disposable sanitary pads" at bounding box center [223, 271] width 115 height 11
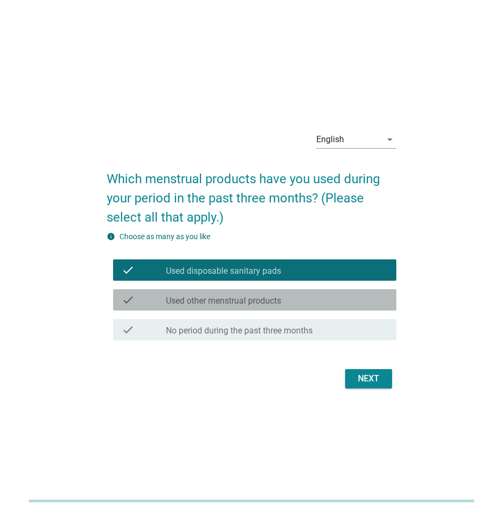
click at [245, 302] on label "Used other menstrual products" at bounding box center [223, 301] width 115 height 11
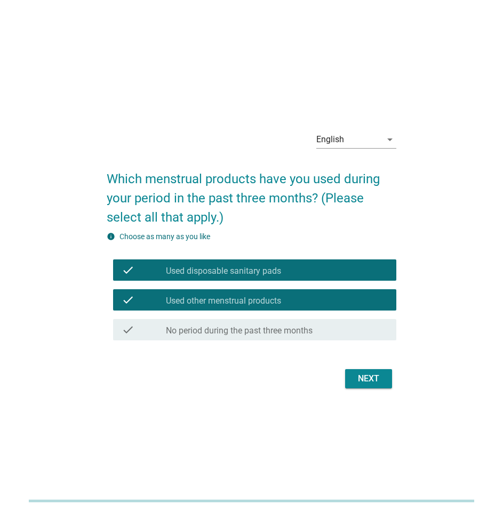
click at [249, 328] on label "No period during the past three months" at bounding box center [239, 331] width 147 height 11
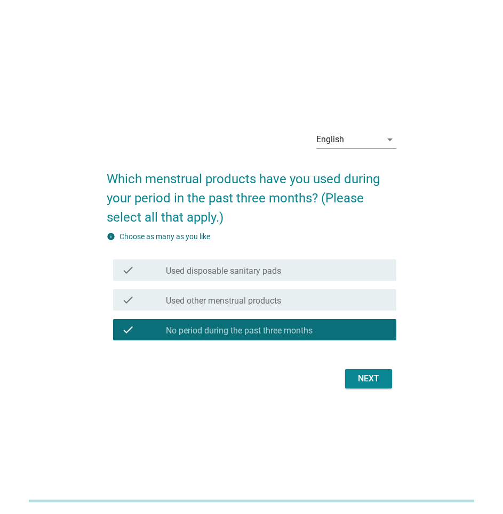
click at [279, 304] on label "Used other menstrual products" at bounding box center [223, 301] width 115 height 11
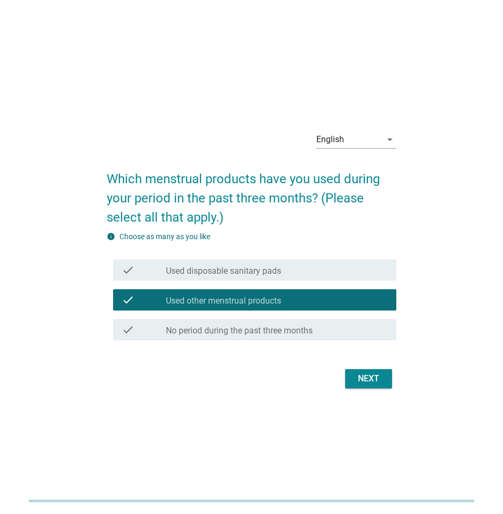
click at [374, 376] on div "Next" at bounding box center [368, 379] width 30 height 13
